Goal: Task Accomplishment & Management: Manage account settings

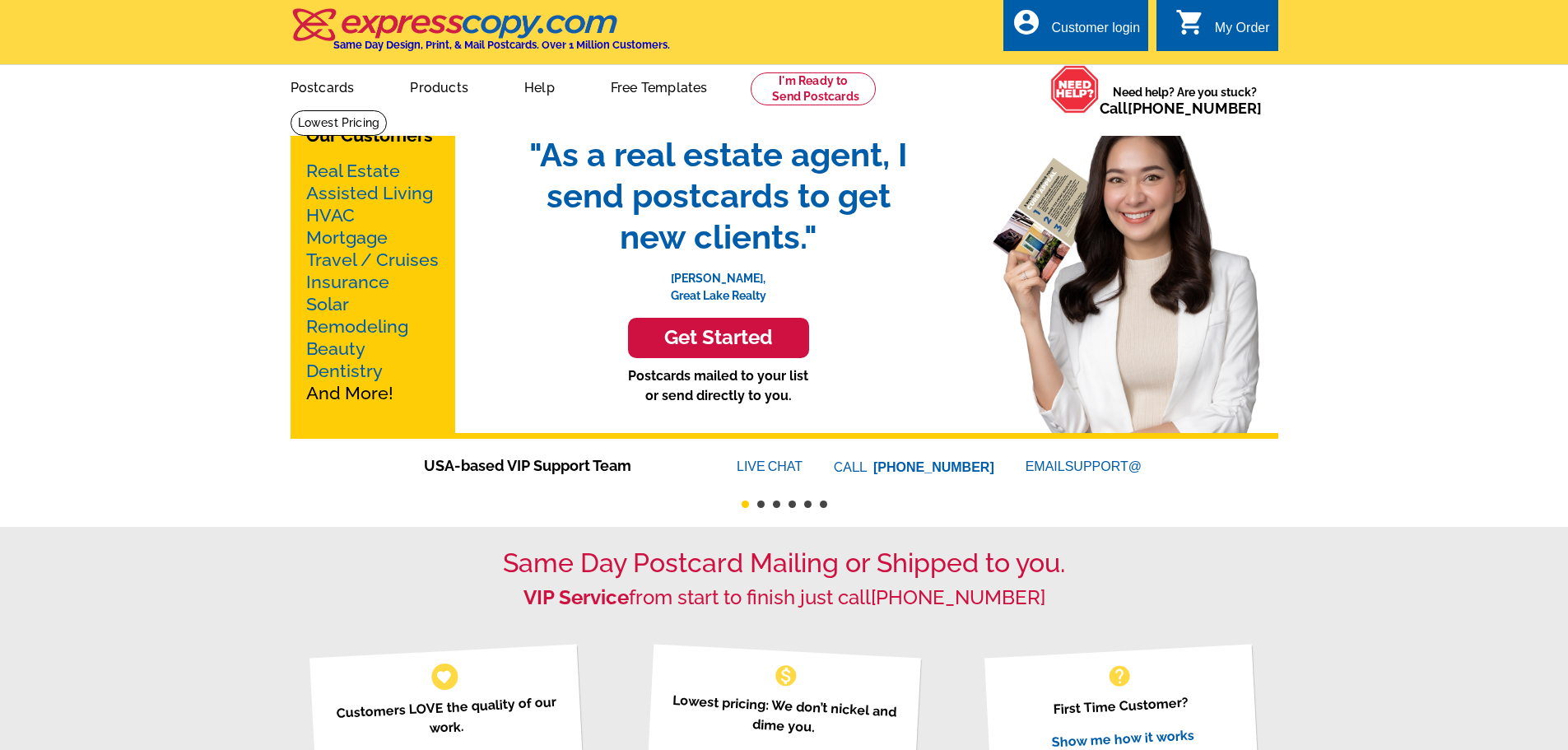
click at [1058, 30] on div "Customer login" at bounding box center [1095, 31] width 89 height 23
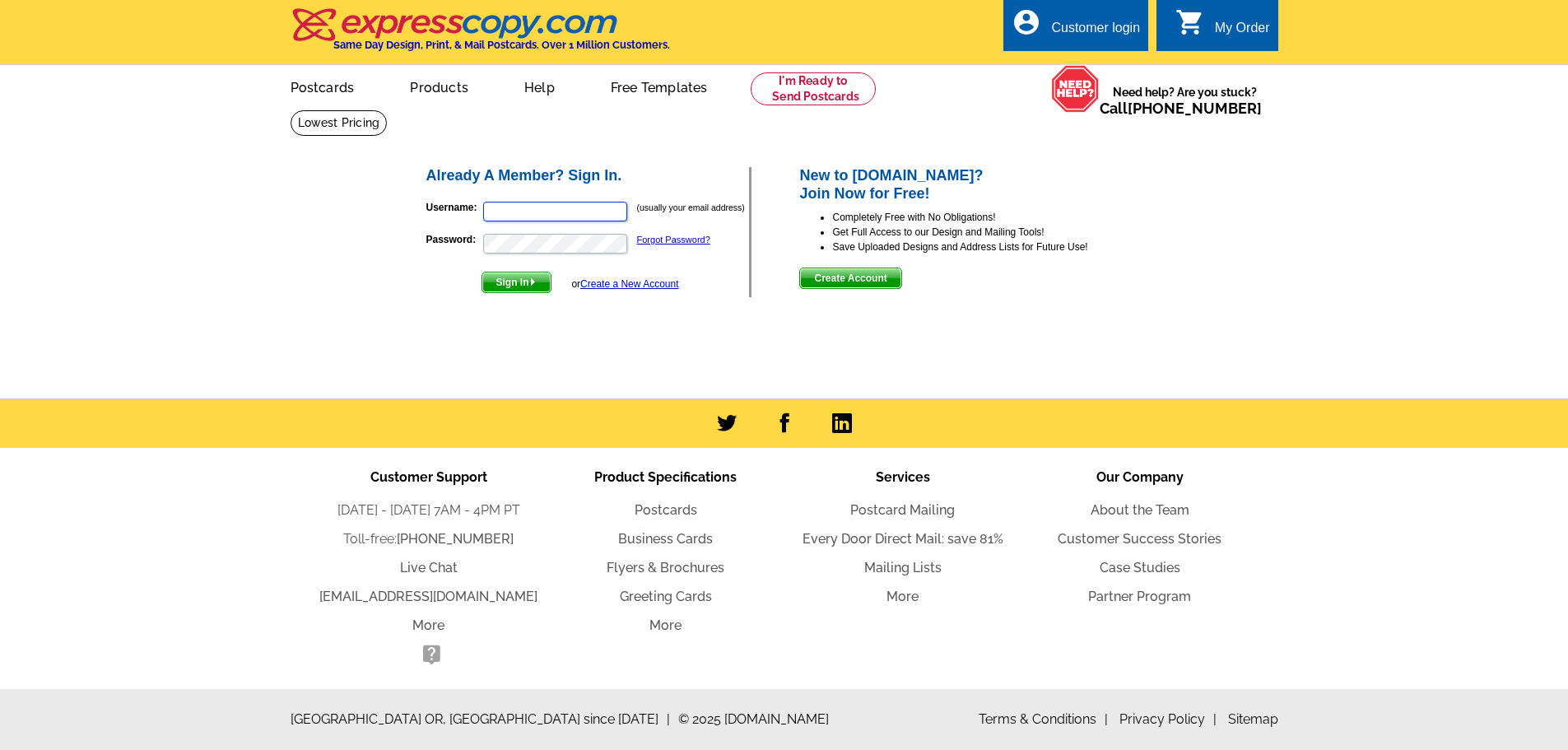
type input "TbradfordRE@aol.com"
click at [494, 283] on span "Sign In" at bounding box center [516, 282] width 69 height 20
